Goal: Transaction & Acquisition: Purchase product/service

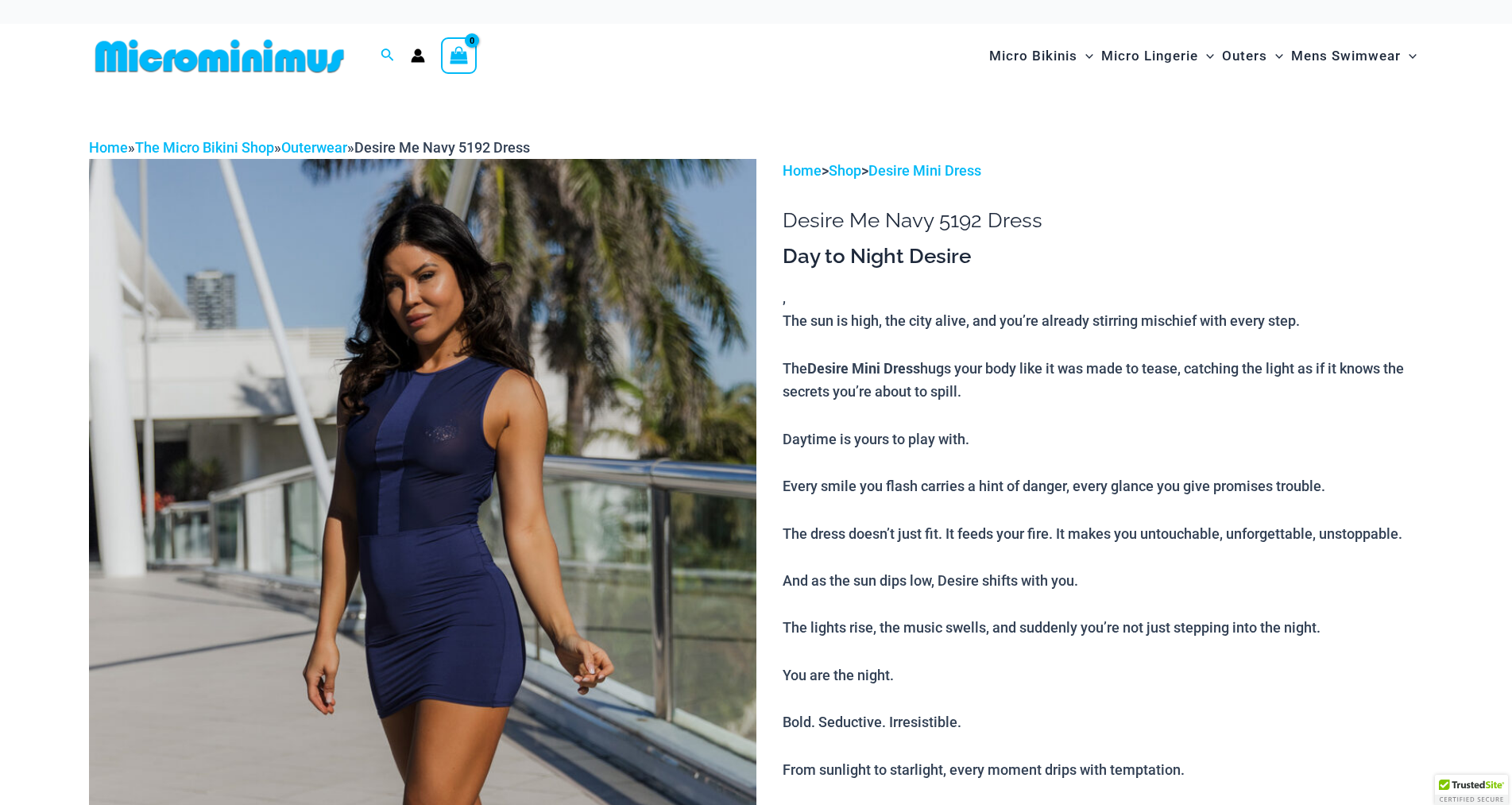
click at [583, 419] on img at bounding box center [422, 659] width 667 height 1001
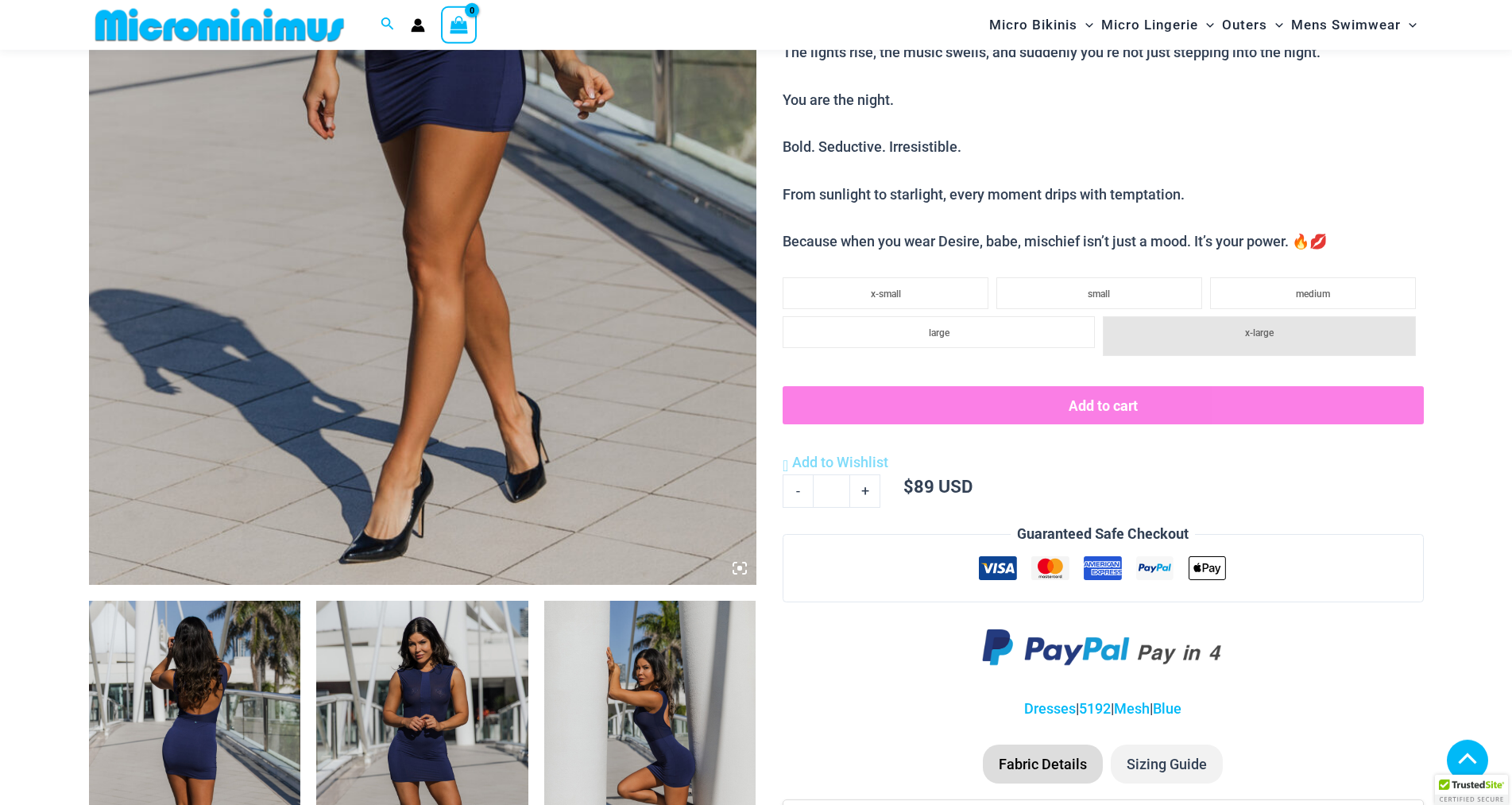
scroll to position [799, 0]
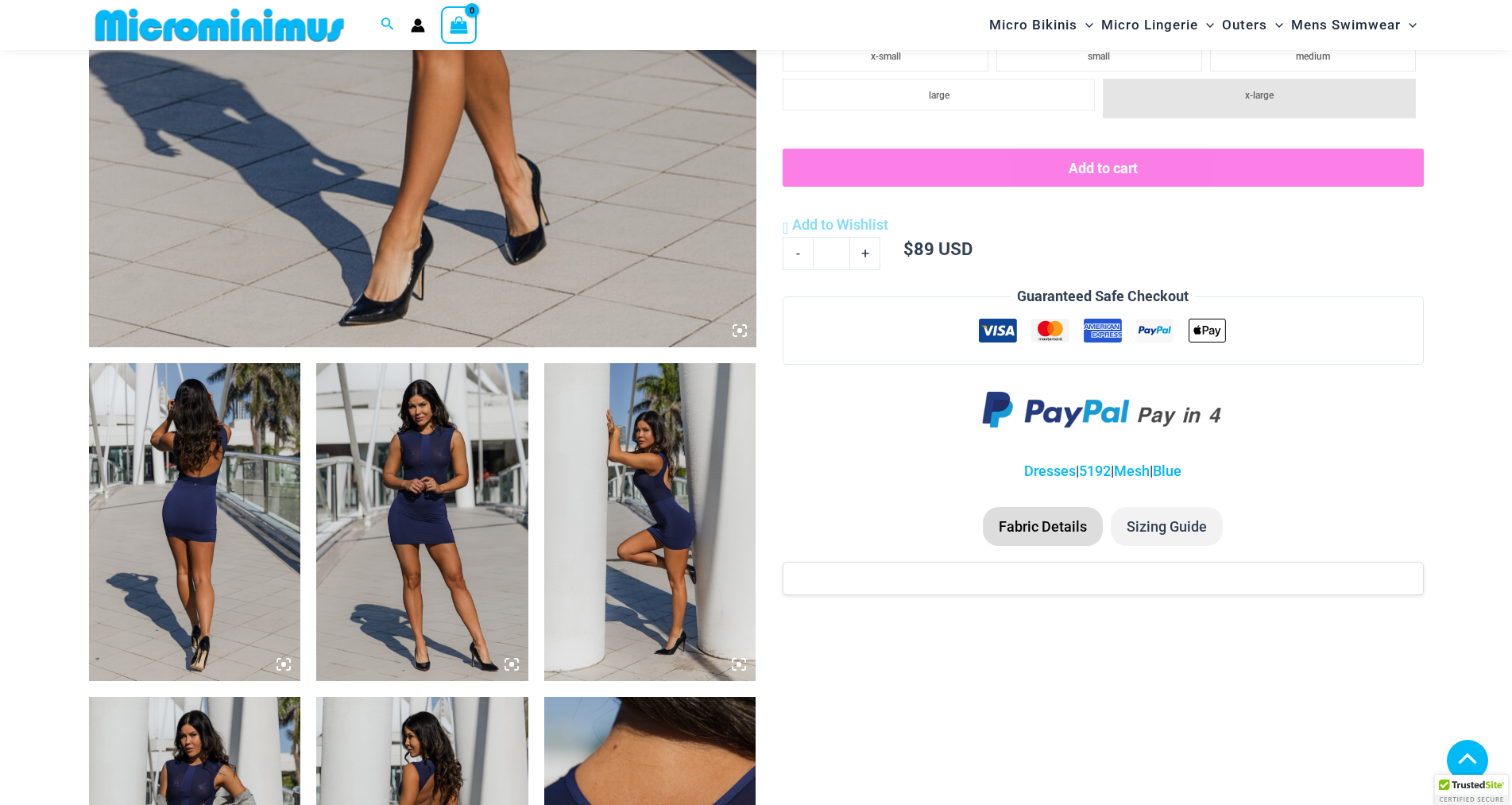
click at [276, 553] on img at bounding box center [195, 522] width 212 height 318
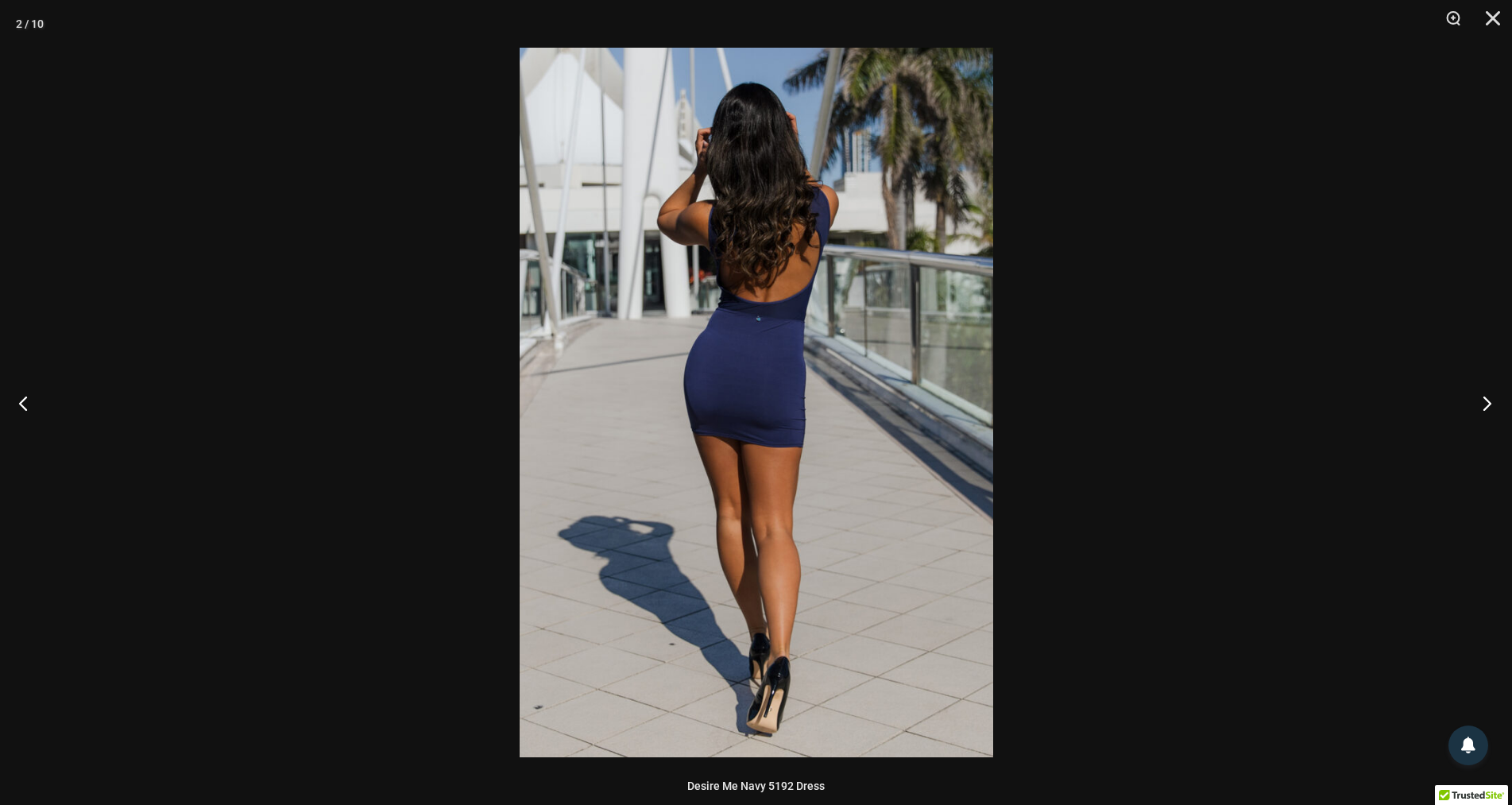
click at [1491, 401] on button "Next" at bounding box center [1481, 403] width 59 height 80
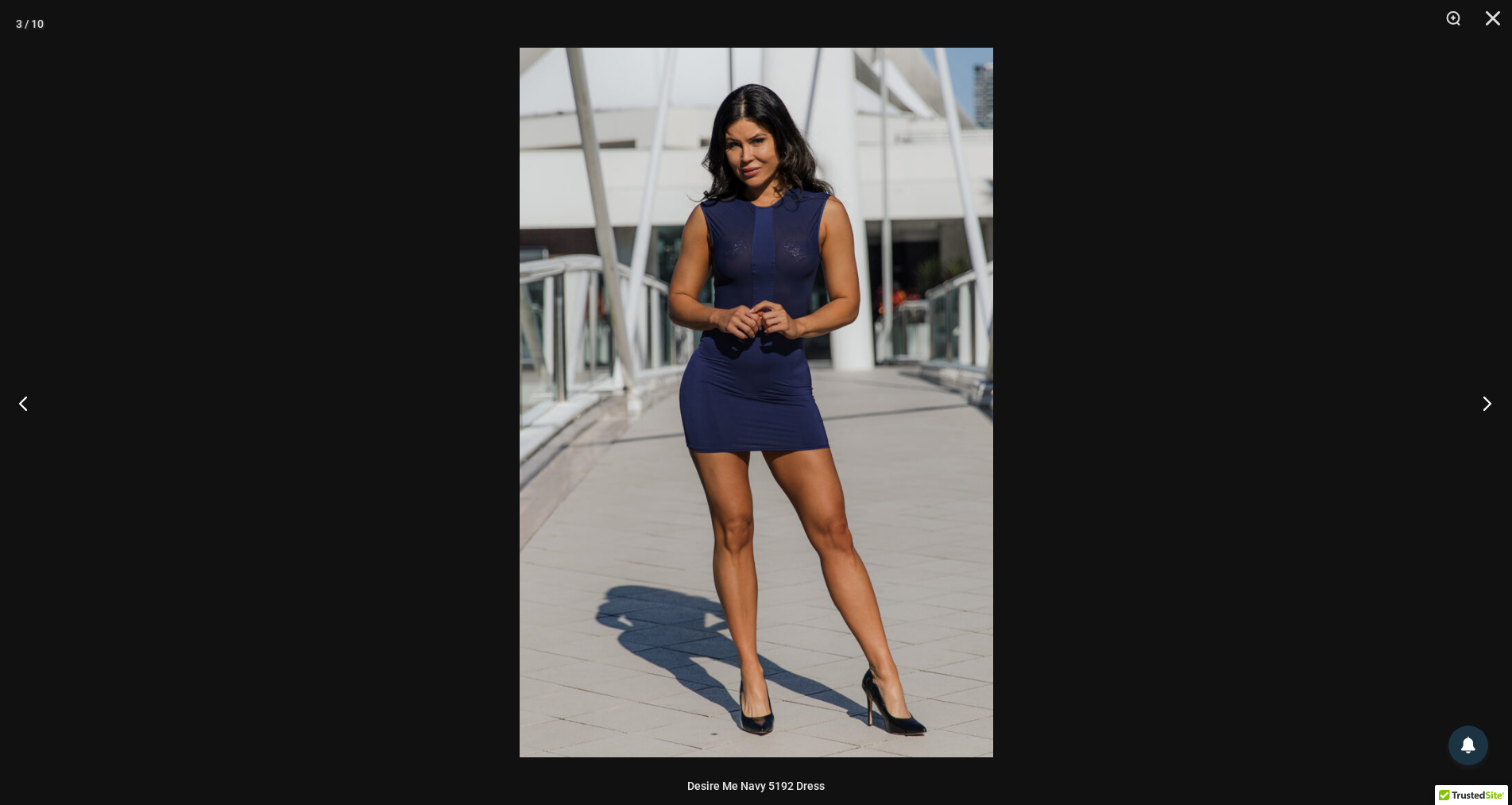
click at [1491, 401] on button "Next" at bounding box center [1481, 403] width 59 height 80
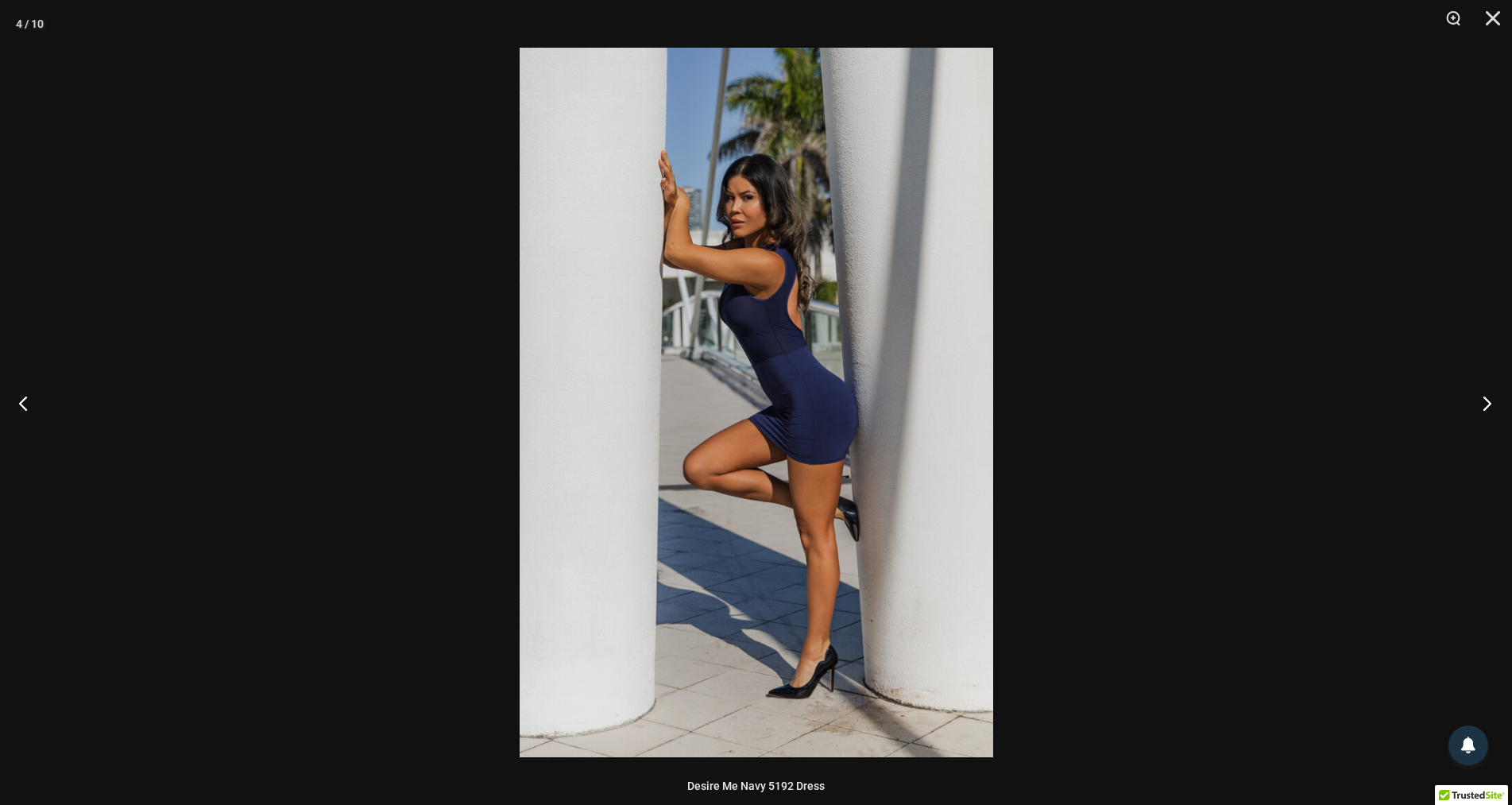
click at [1491, 401] on button "Next" at bounding box center [1481, 403] width 59 height 80
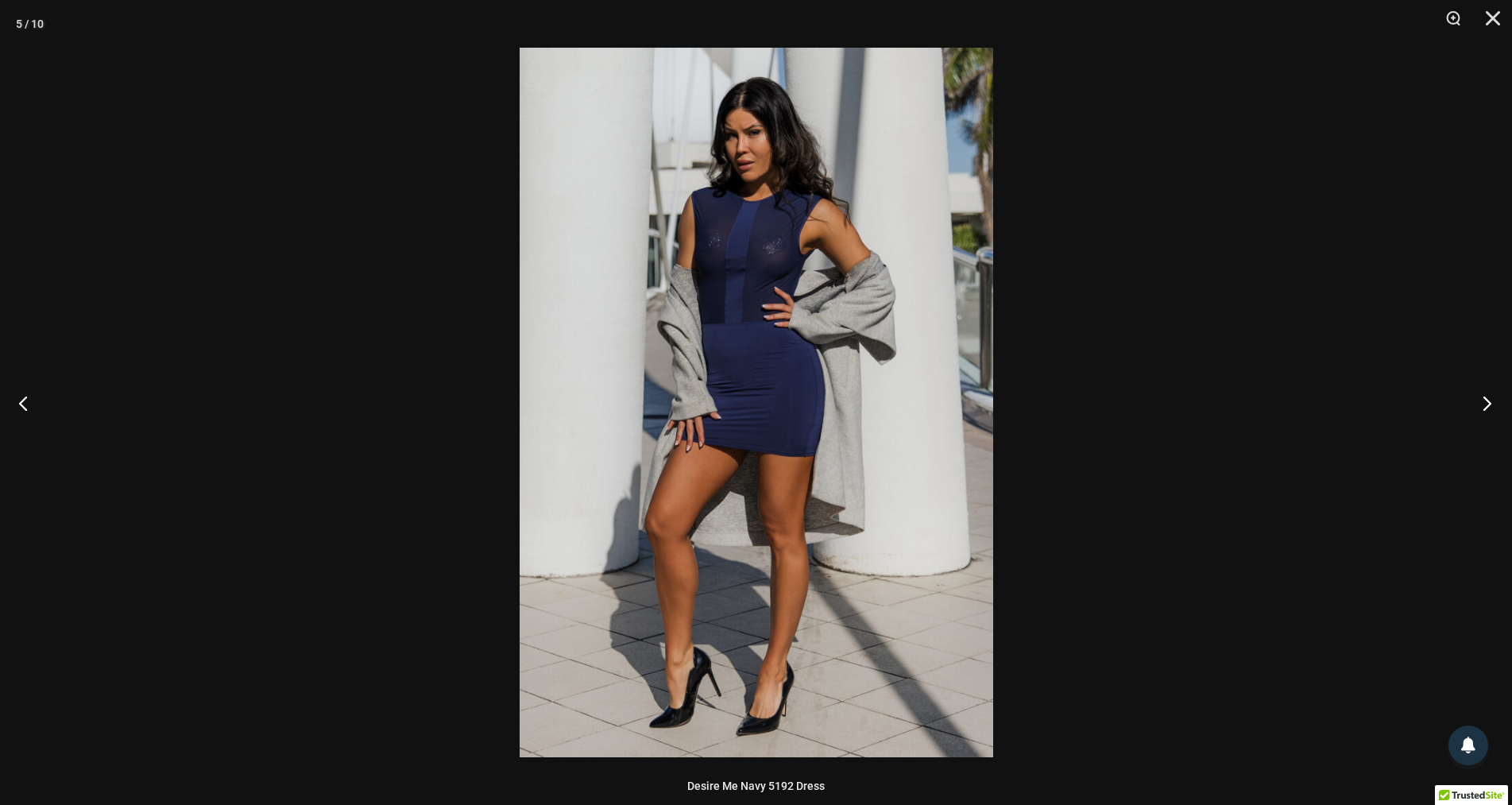
click at [1491, 401] on button "Next" at bounding box center [1481, 403] width 59 height 80
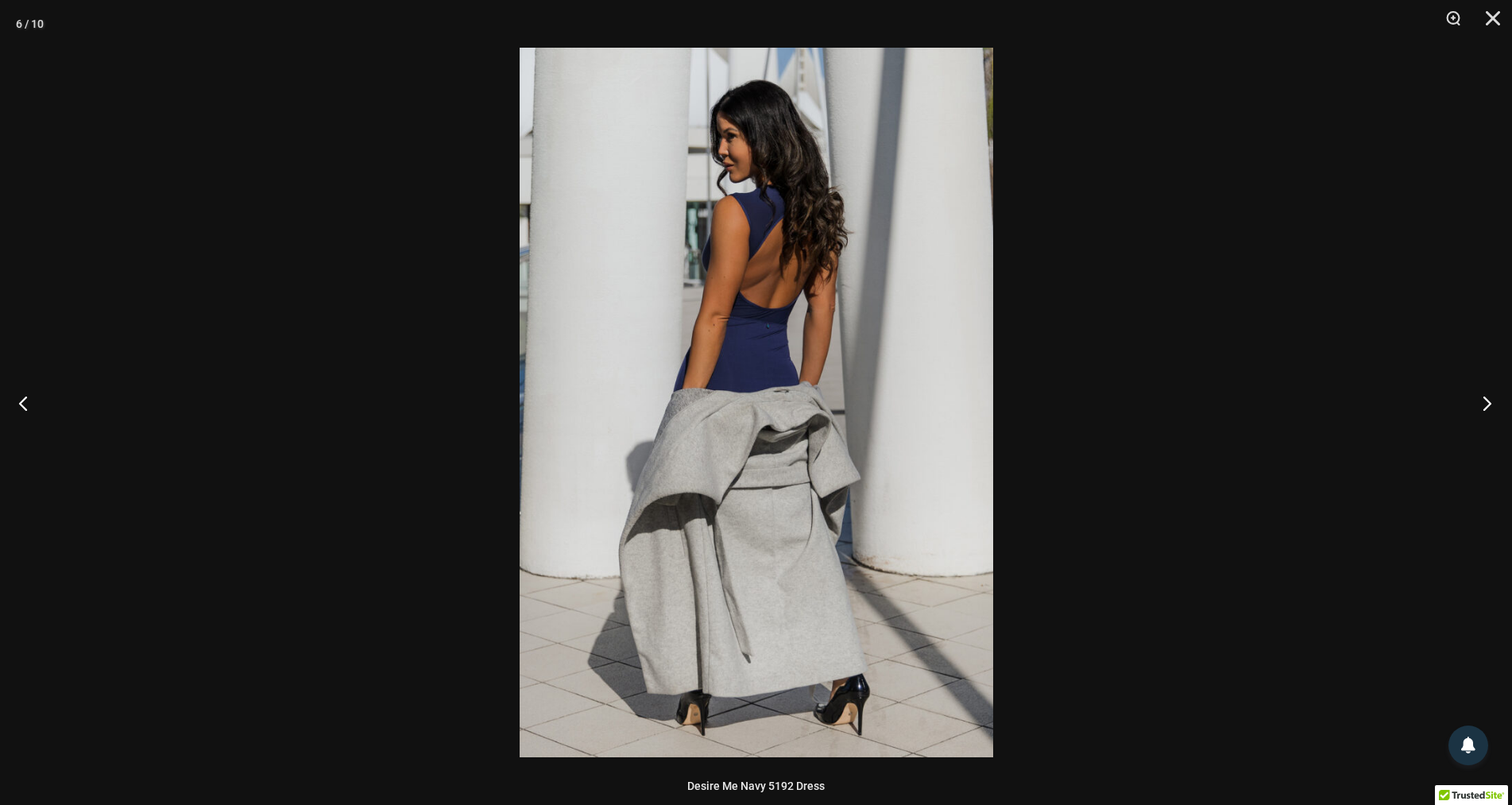
click at [1491, 401] on button "Next" at bounding box center [1481, 403] width 59 height 80
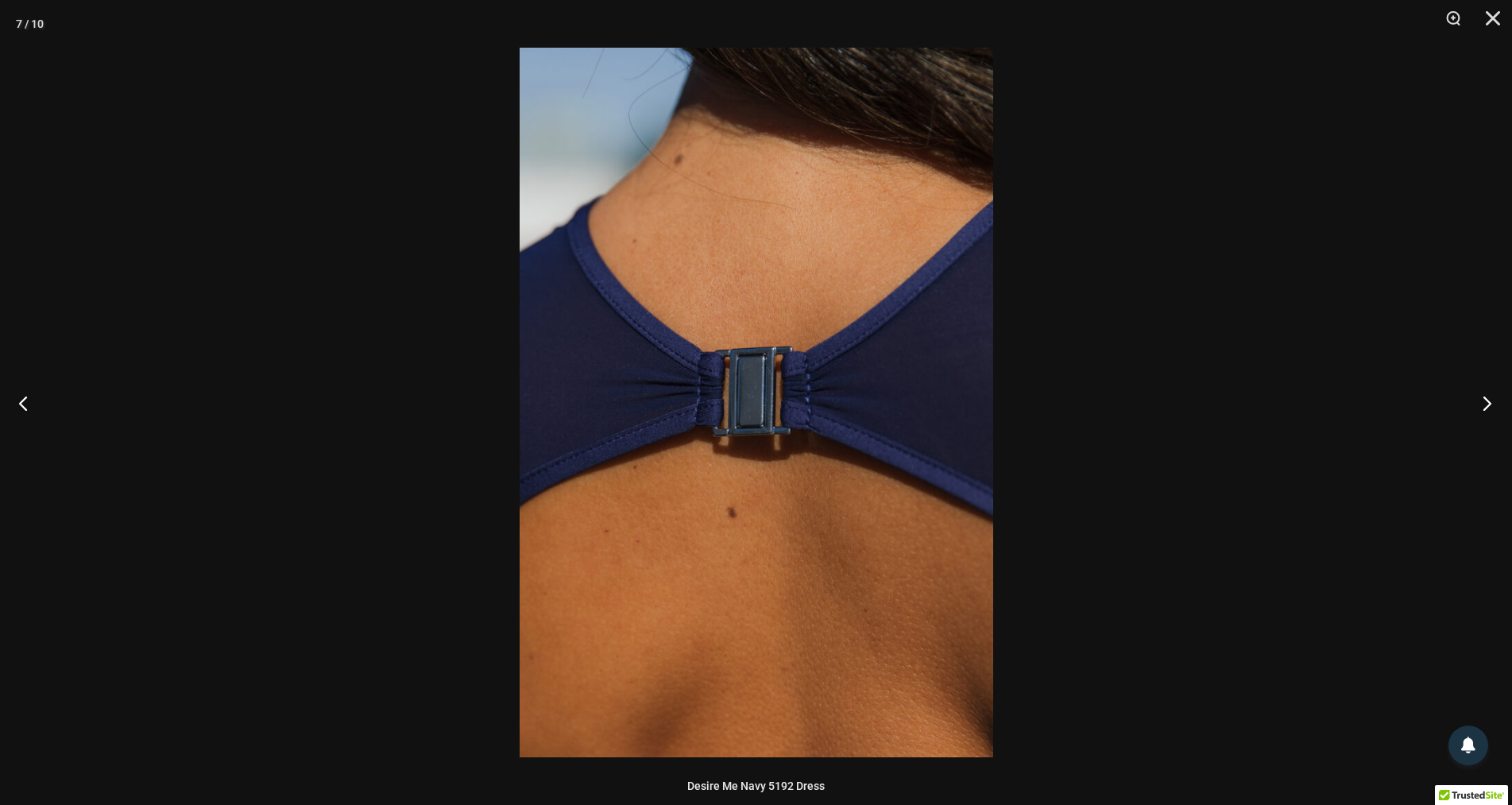
click at [1491, 401] on button "Next" at bounding box center [1481, 403] width 59 height 80
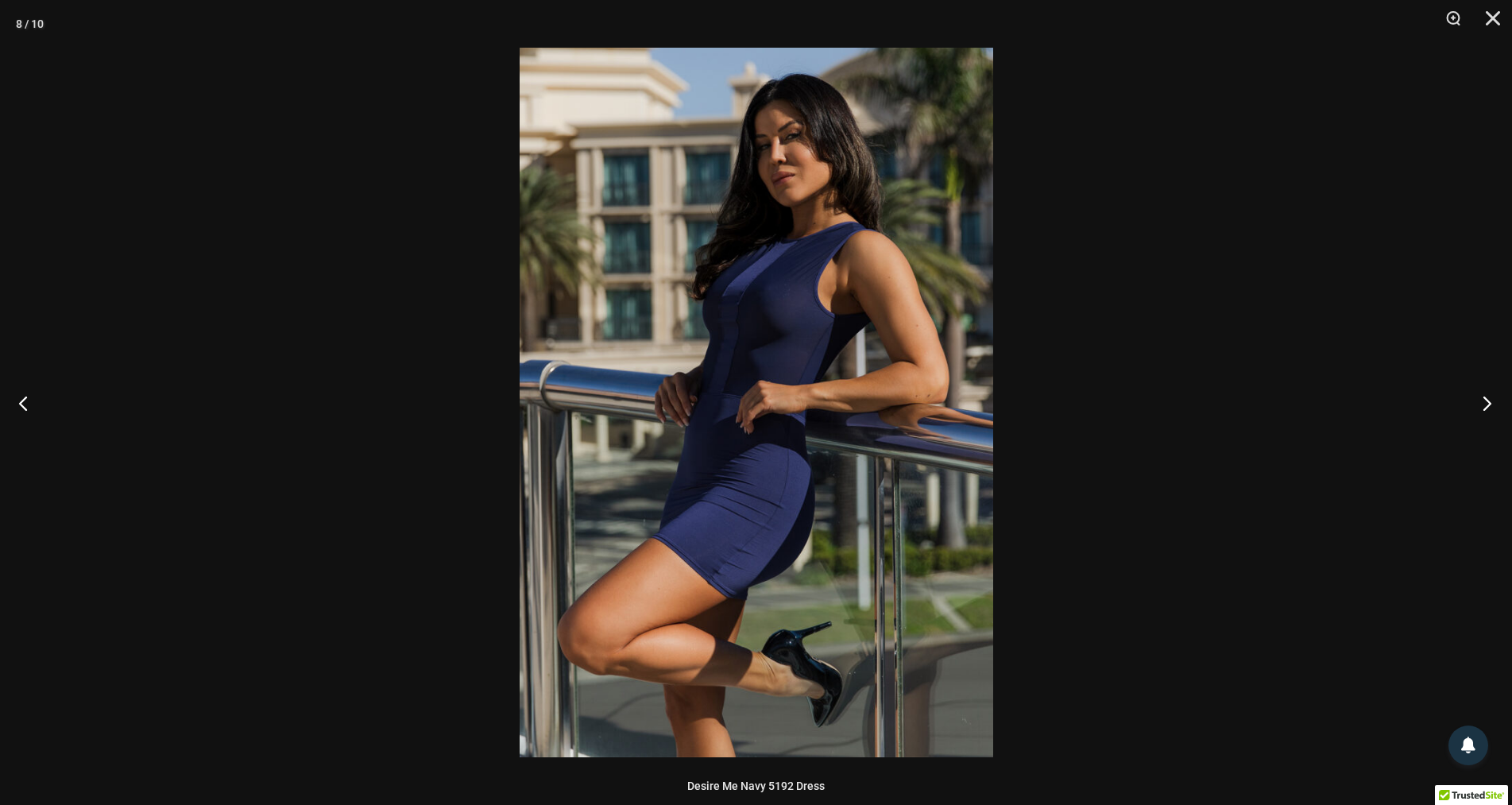
click at [1491, 401] on button "Next" at bounding box center [1481, 403] width 59 height 80
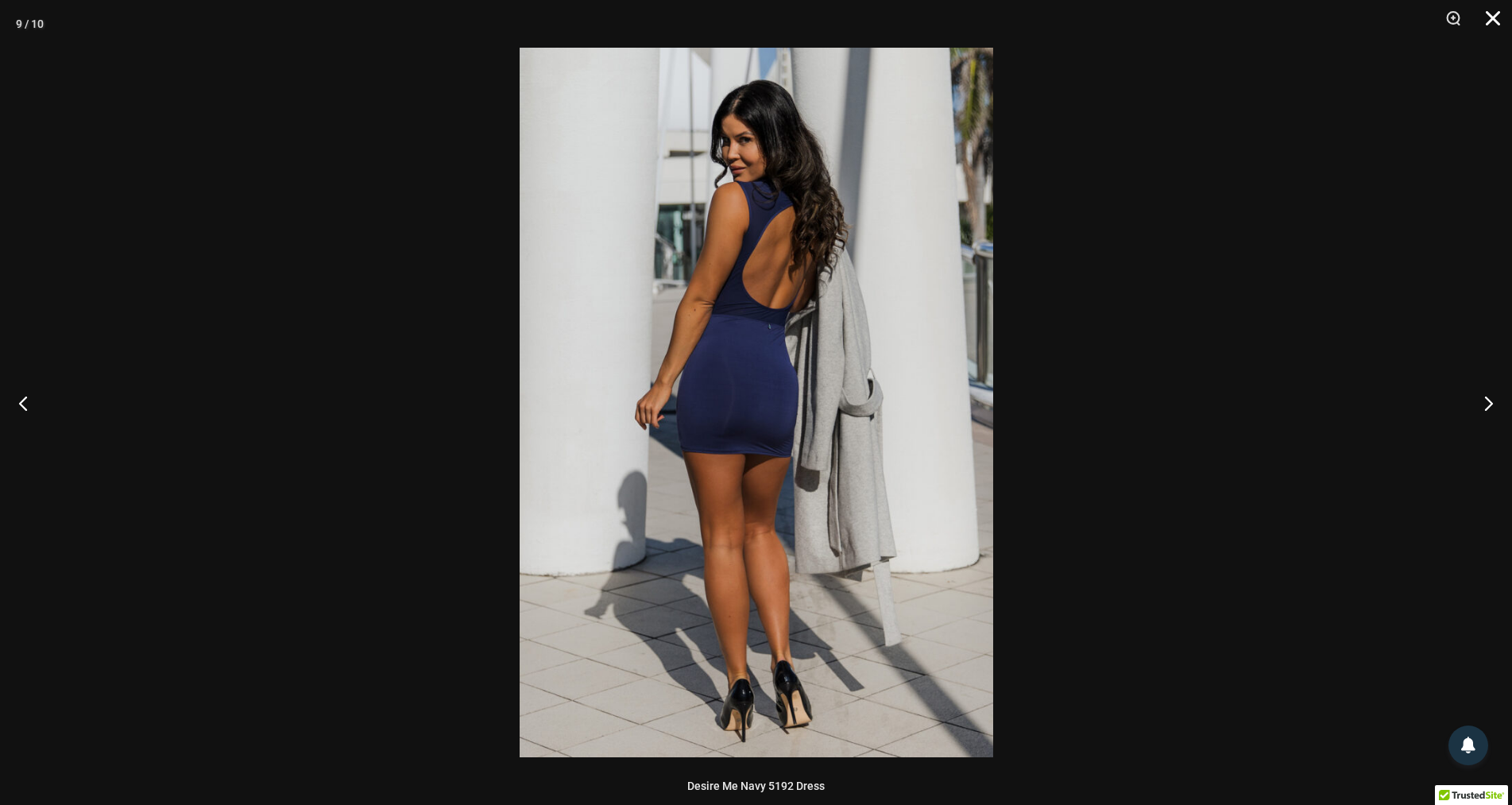
click at [1496, 12] on button "Close" at bounding box center [1486, 24] width 40 height 48
